Goal: Information Seeking & Learning: Understand process/instructions

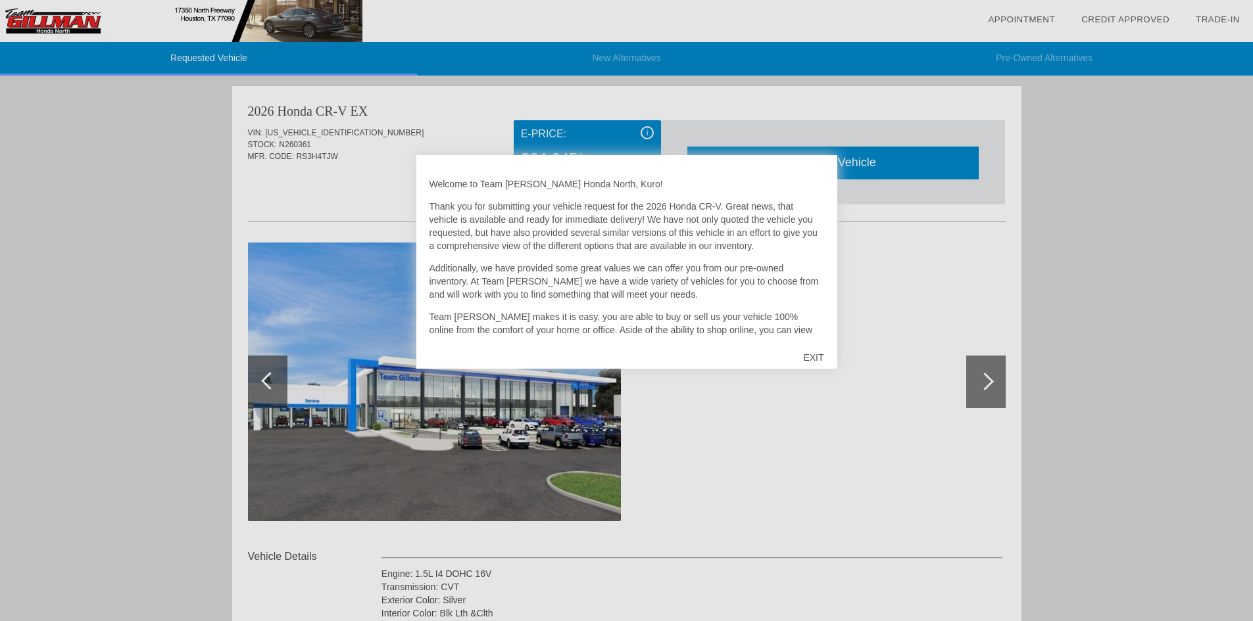
click at [824, 354] on div "EXIT" at bounding box center [813, 357] width 47 height 39
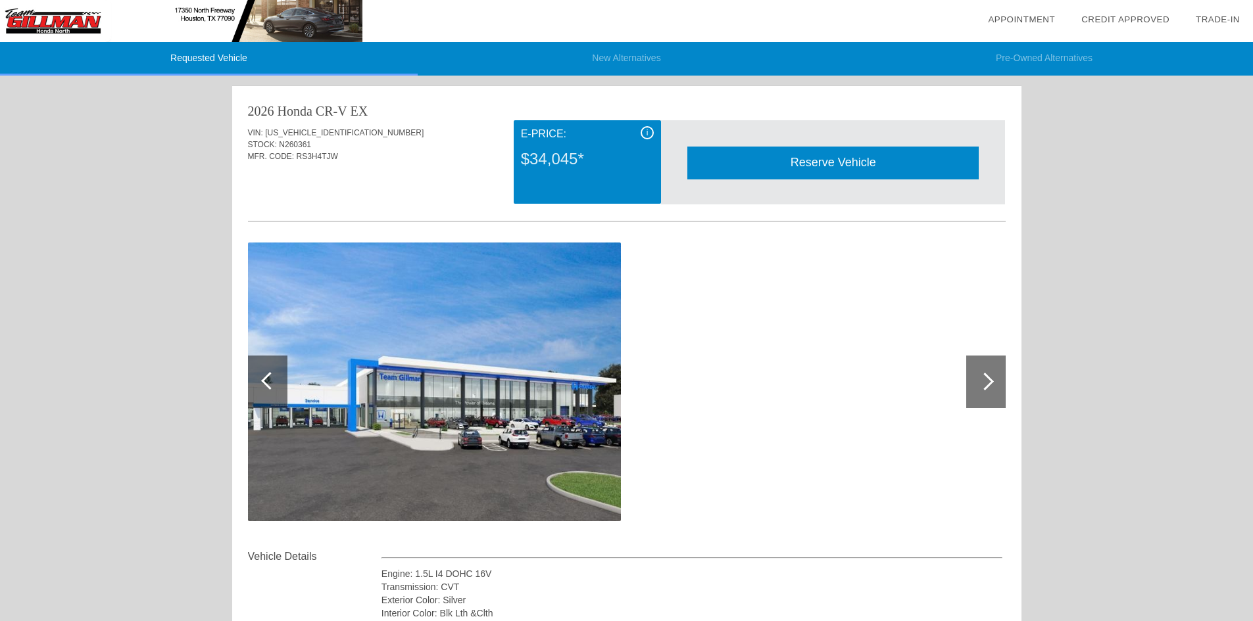
click at [648, 132] on span "i" at bounding box center [647, 132] width 2 height 9
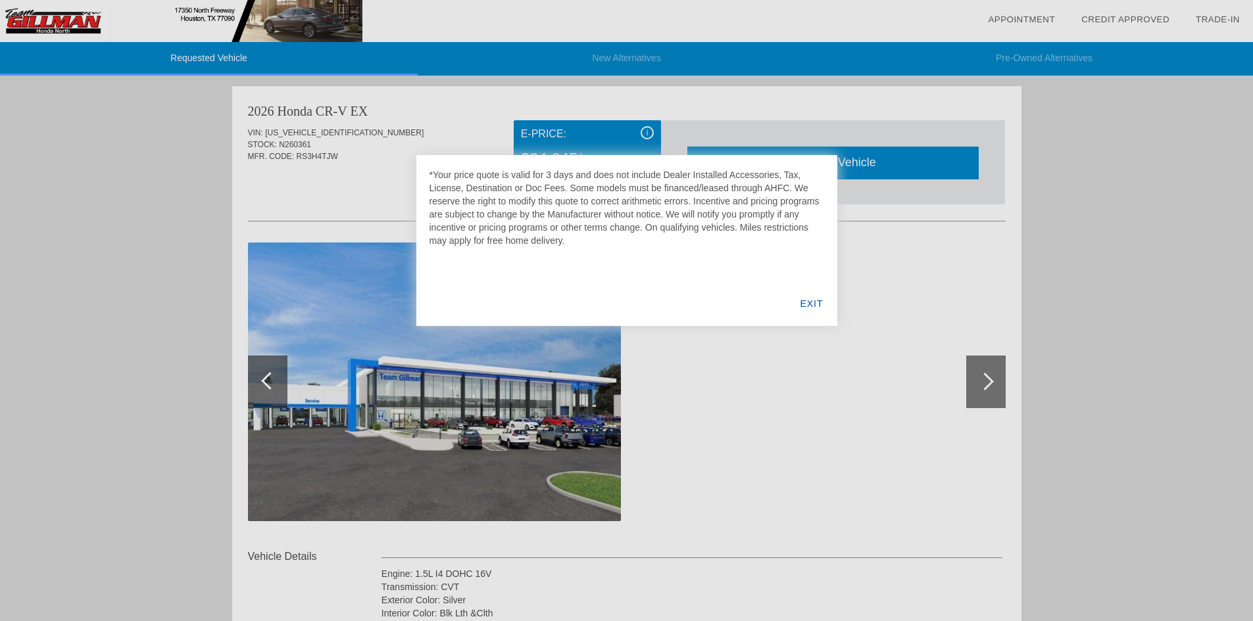
click at [815, 306] on div "EXIT" at bounding box center [811, 303] width 51 height 45
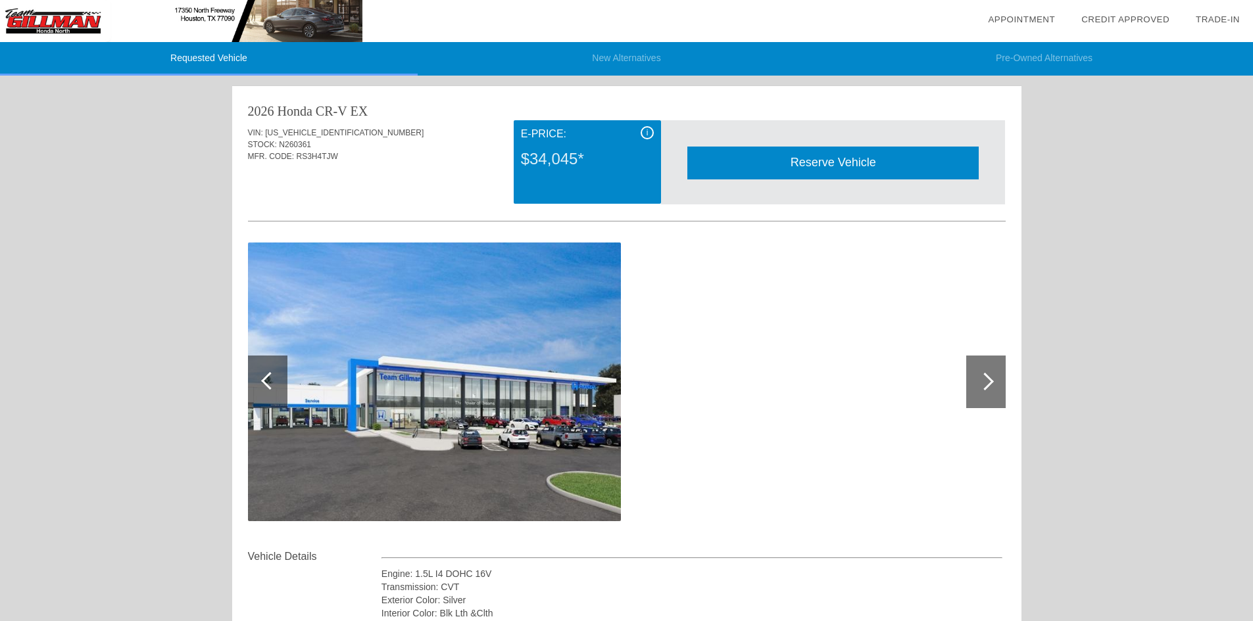
click at [650, 129] on div "i" at bounding box center [646, 132] width 13 height 13
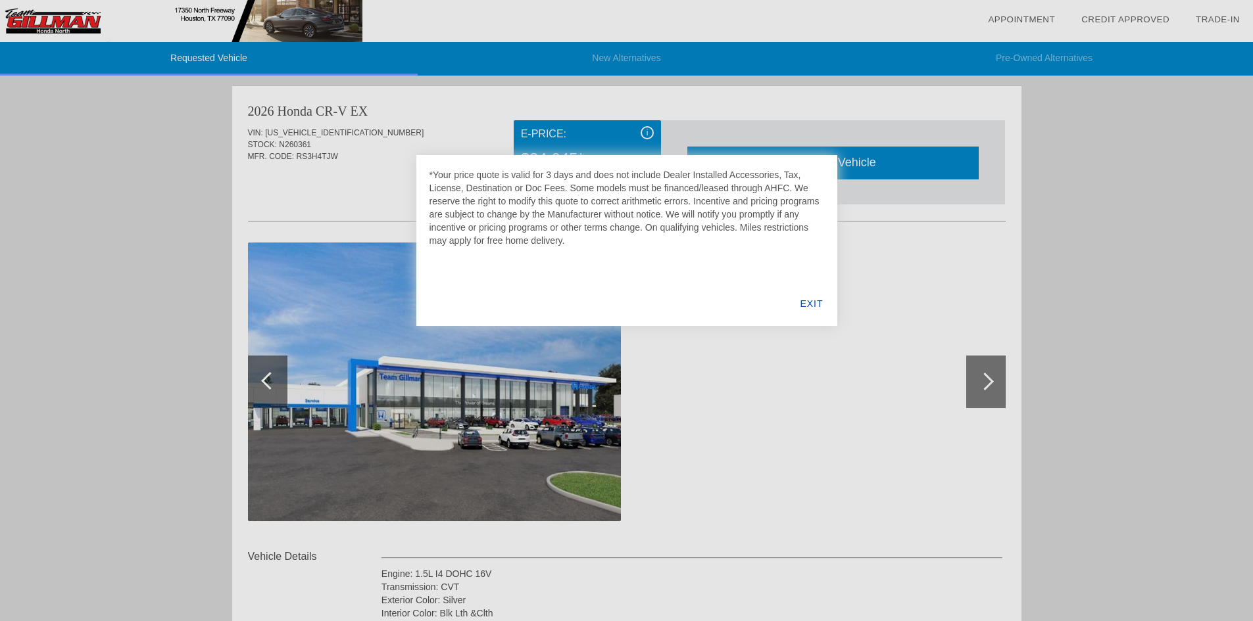
click at [772, 277] on div "*Your price quote is valid for 3 days and does not include Dealer Installed Acc…" at bounding box center [626, 240] width 421 height 171
click at [825, 305] on div "EXIT" at bounding box center [811, 303] width 51 height 45
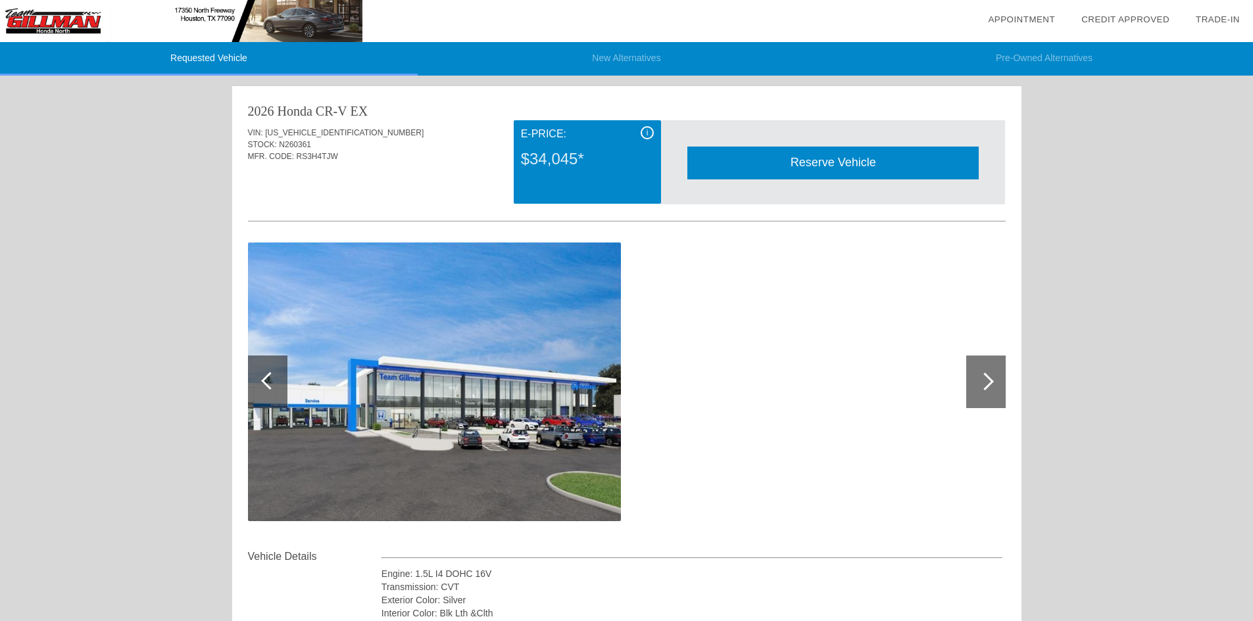
click at [991, 384] on div at bounding box center [985, 382] width 18 height 18
click at [983, 377] on div at bounding box center [985, 382] width 18 height 18
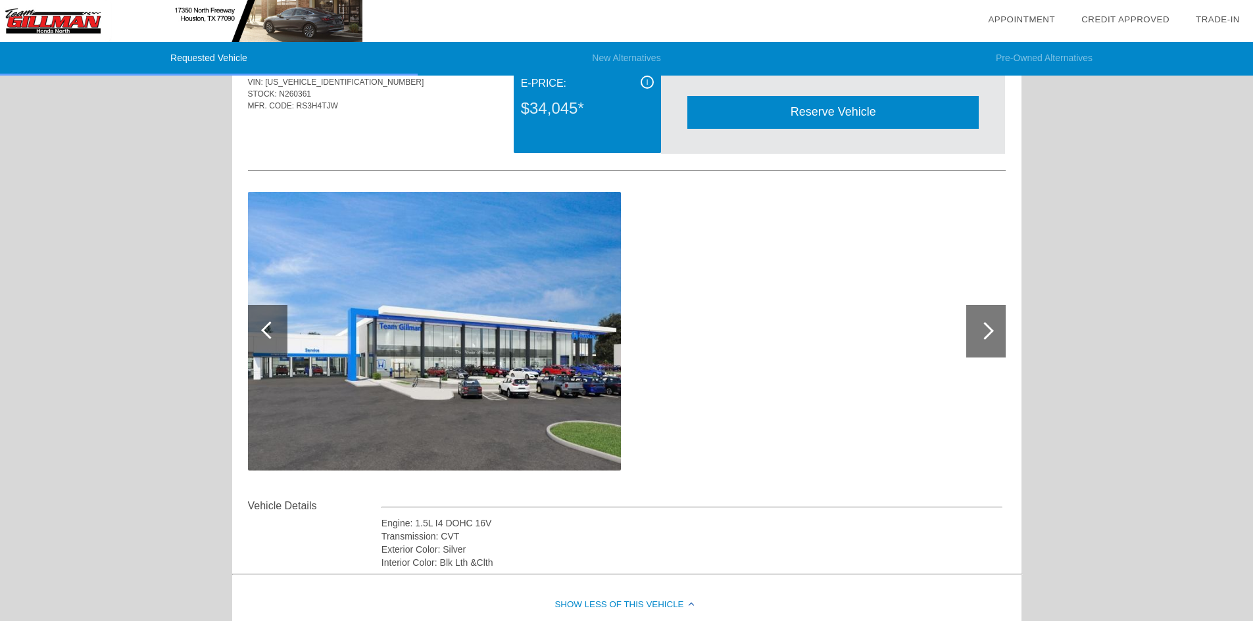
scroll to position [197, 0]
